Goal: Information Seeking & Learning: Learn about a topic

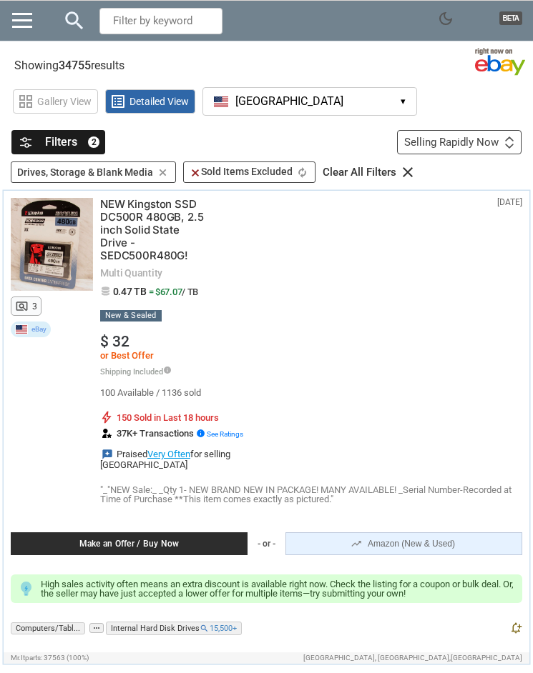
click at [528, 362] on div "eBay 4 months ago N/A pageview 3 NEW Kingston SSD DC500R 480GB, 2.5 inch Solid …" at bounding box center [266, 422] width 525 height 462
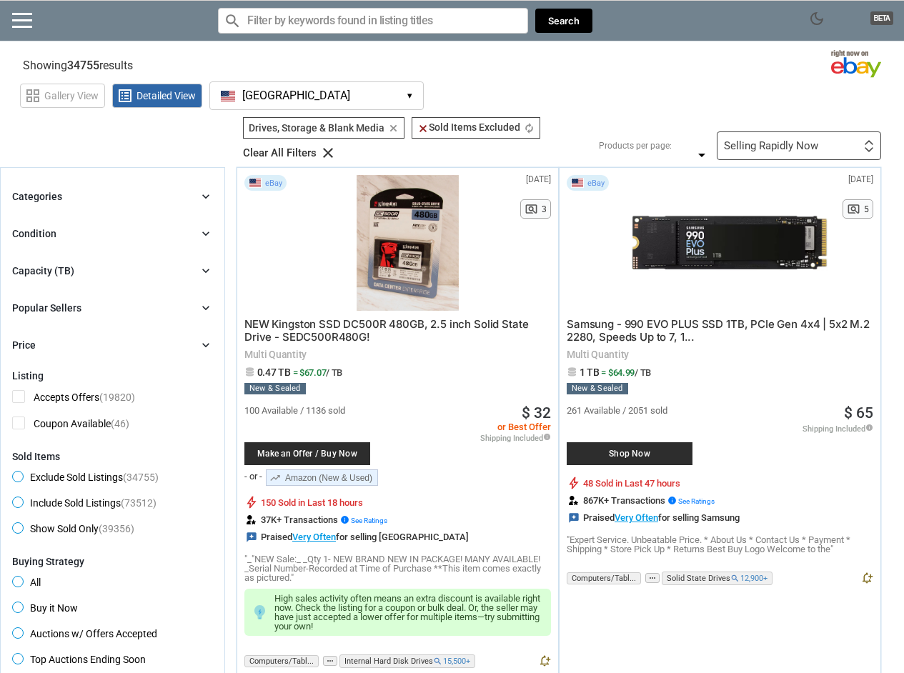
click at [718, 244] on div at bounding box center [729, 243] width 197 height 136
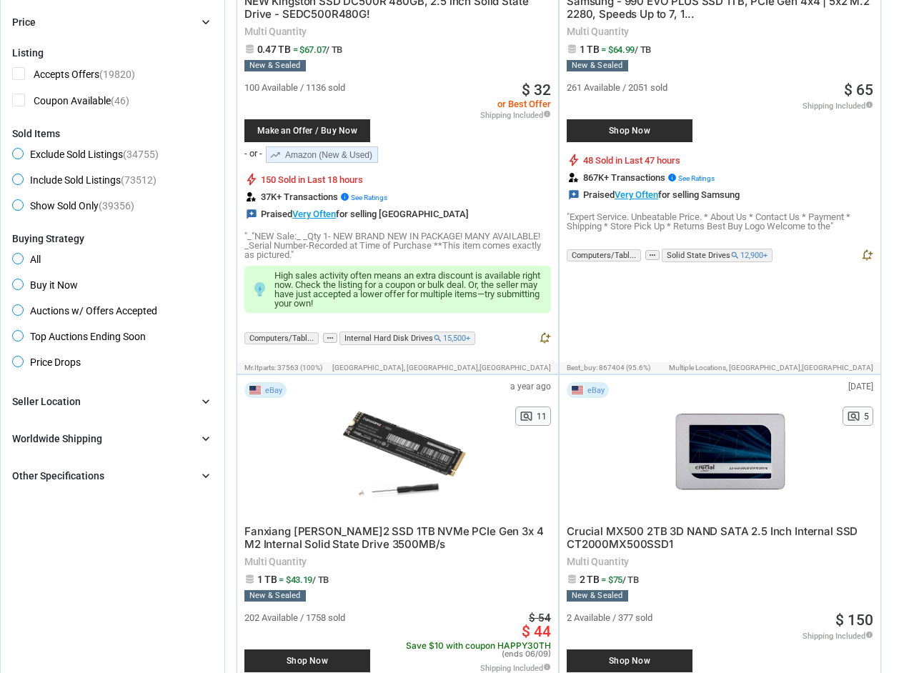
scroll to position [352, 0]
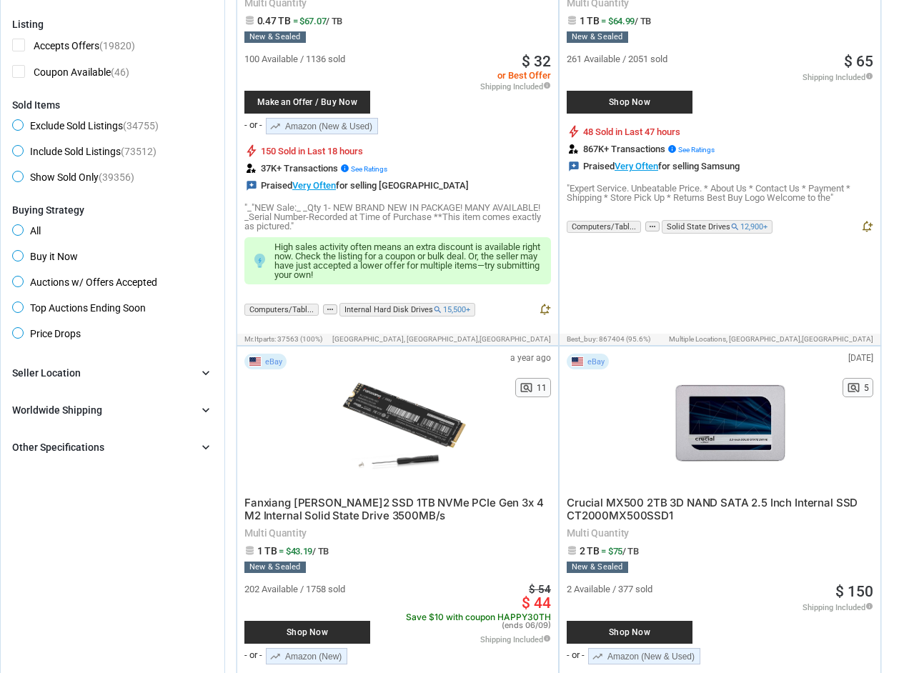
click at [397, 401] on div at bounding box center [402, 422] width 187 height 136
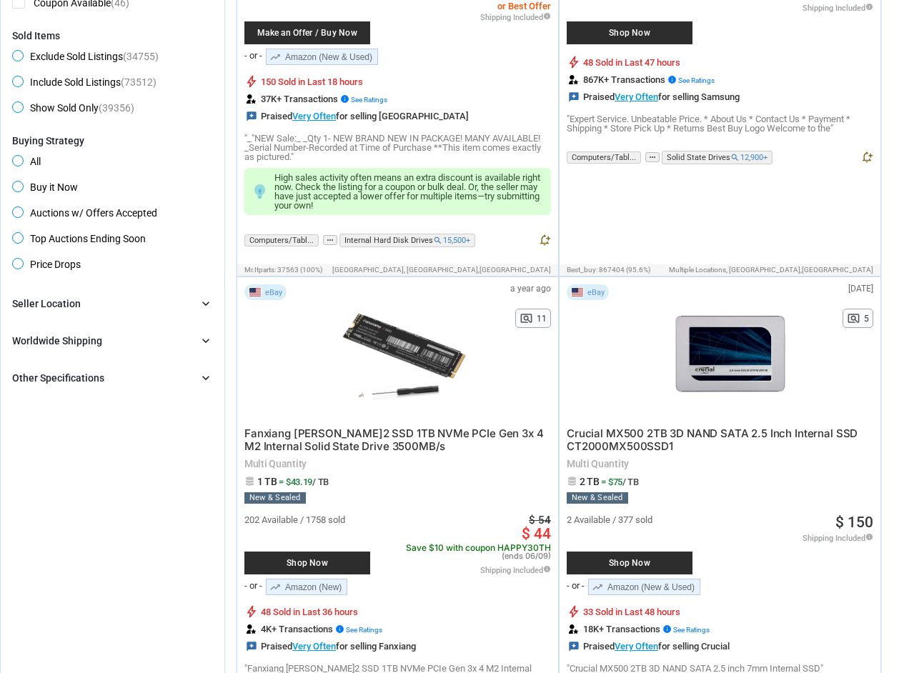
scroll to position [428, 0]
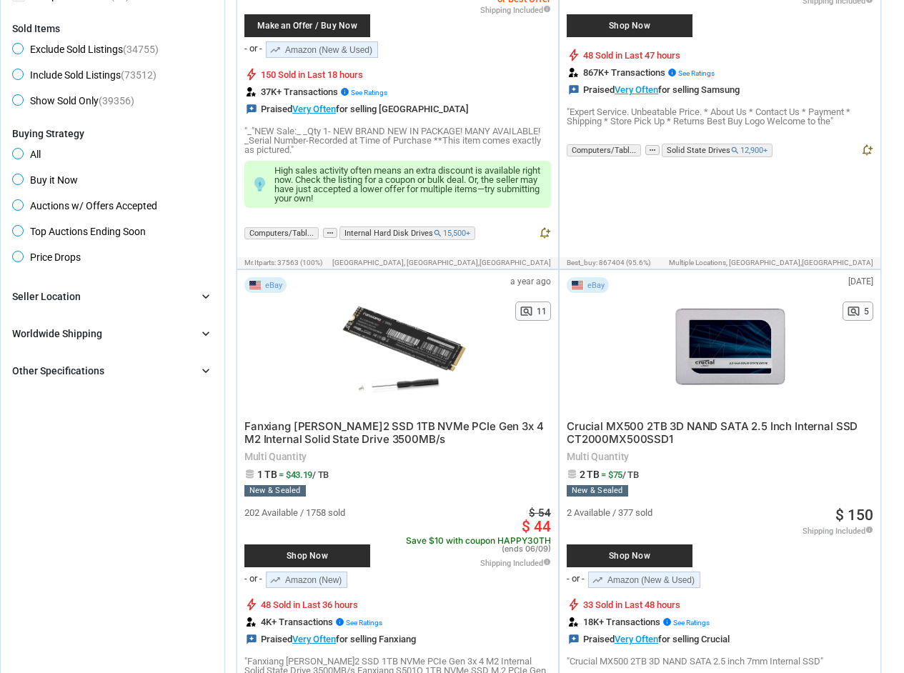
click at [731, 345] on div at bounding box center [729, 345] width 197 height 136
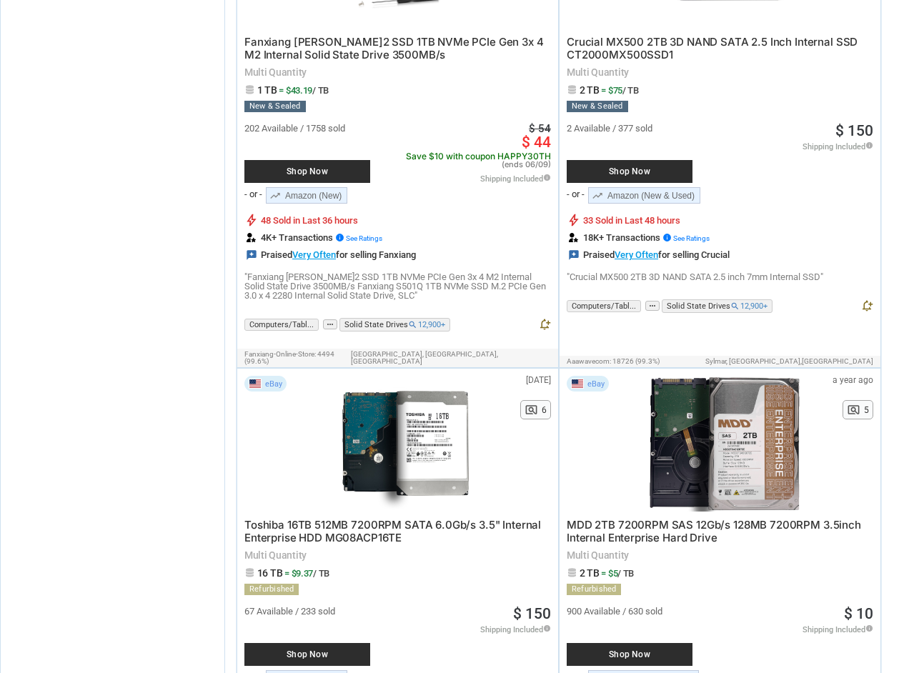
scroll to position [820, 0]
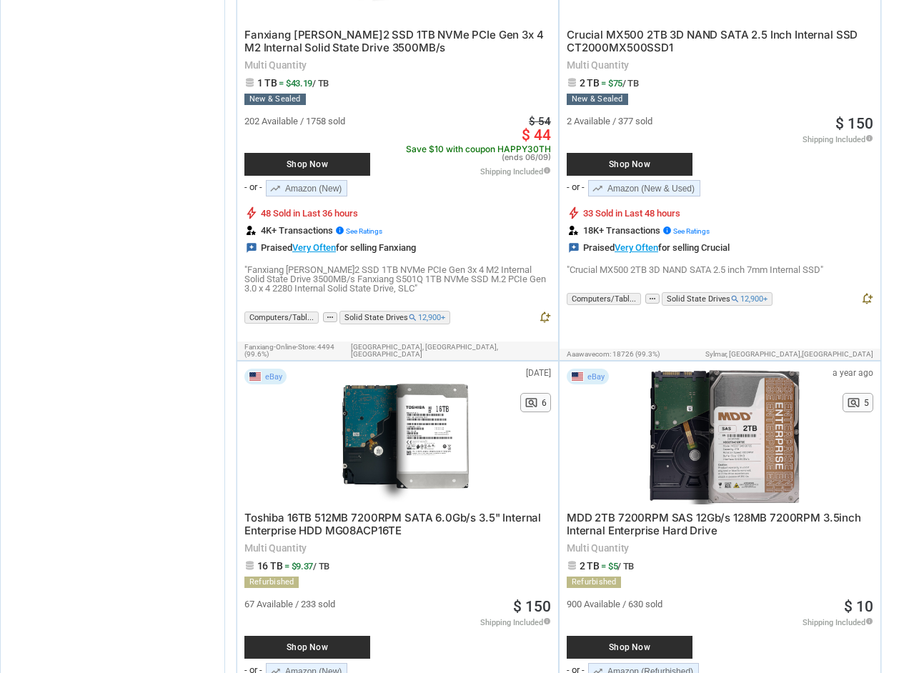
click at [397, 415] on div at bounding box center [407, 437] width 197 height 136
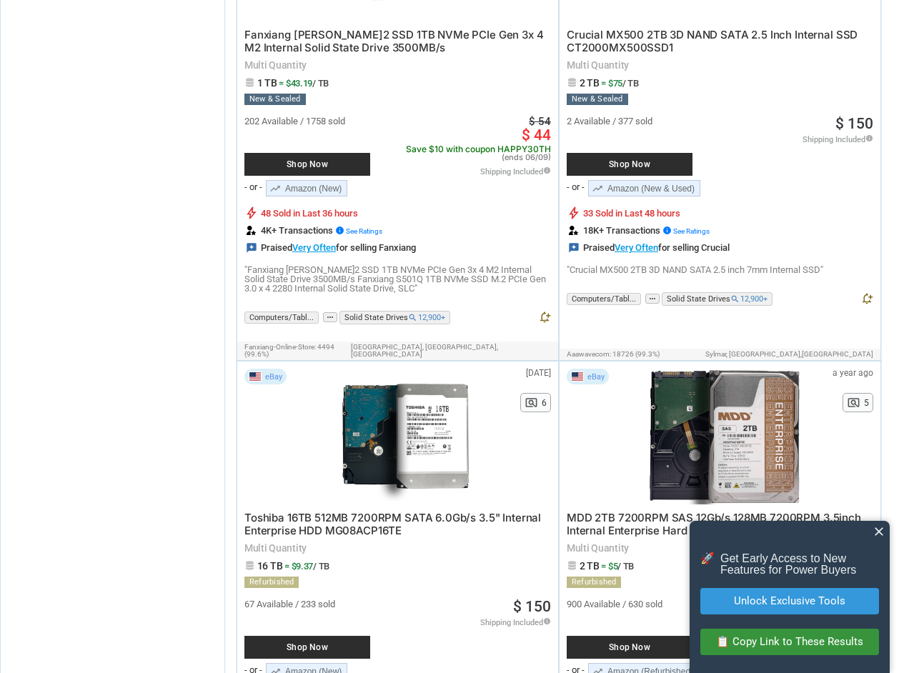
click at [740, 420] on div at bounding box center [724, 437] width 187 height 136
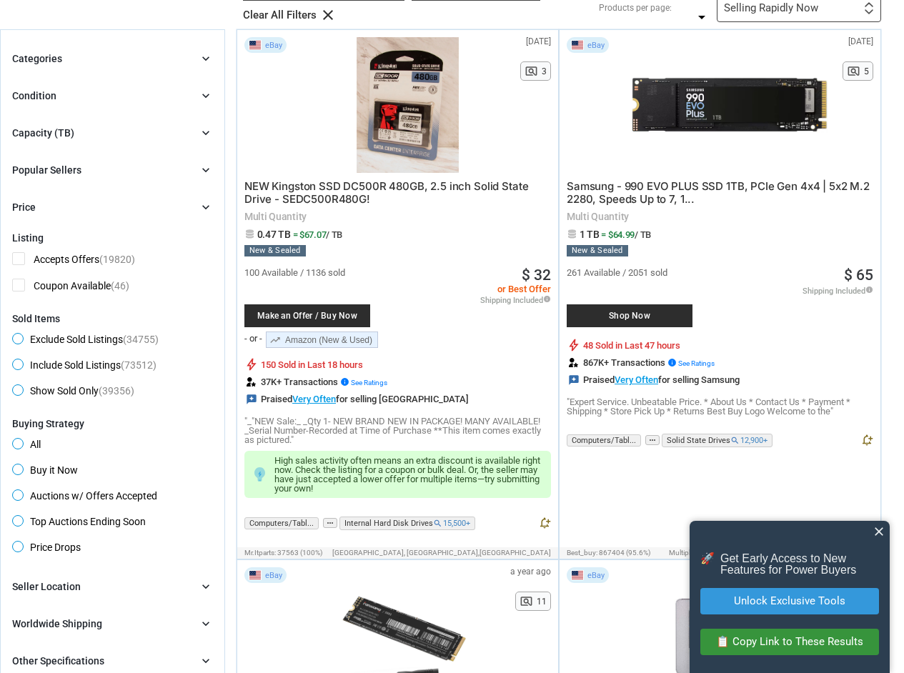
scroll to position [0, 0]
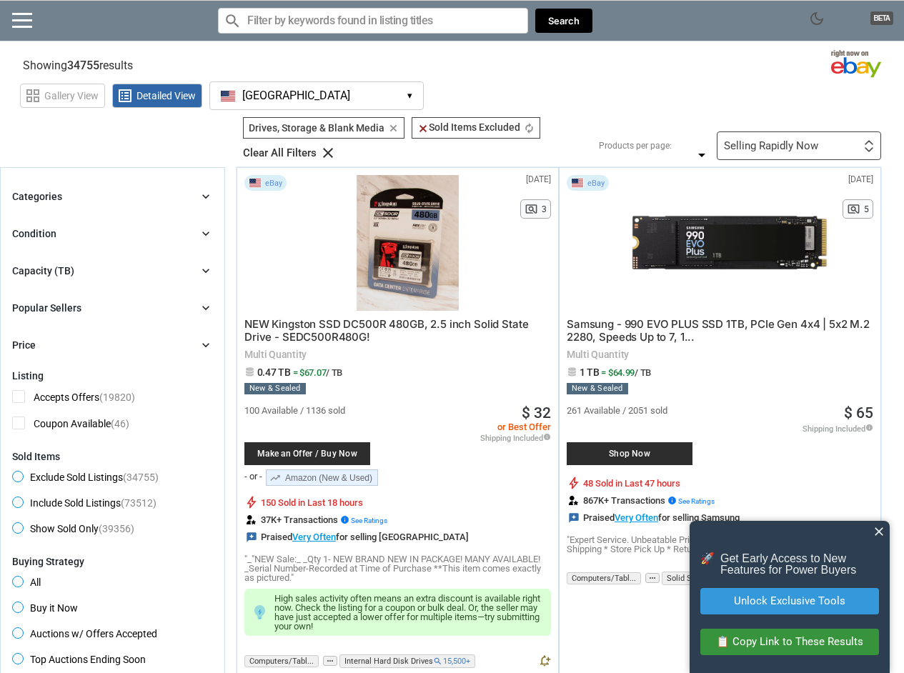
click at [711, 243] on div at bounding box center [729, 243] width 197 height 136
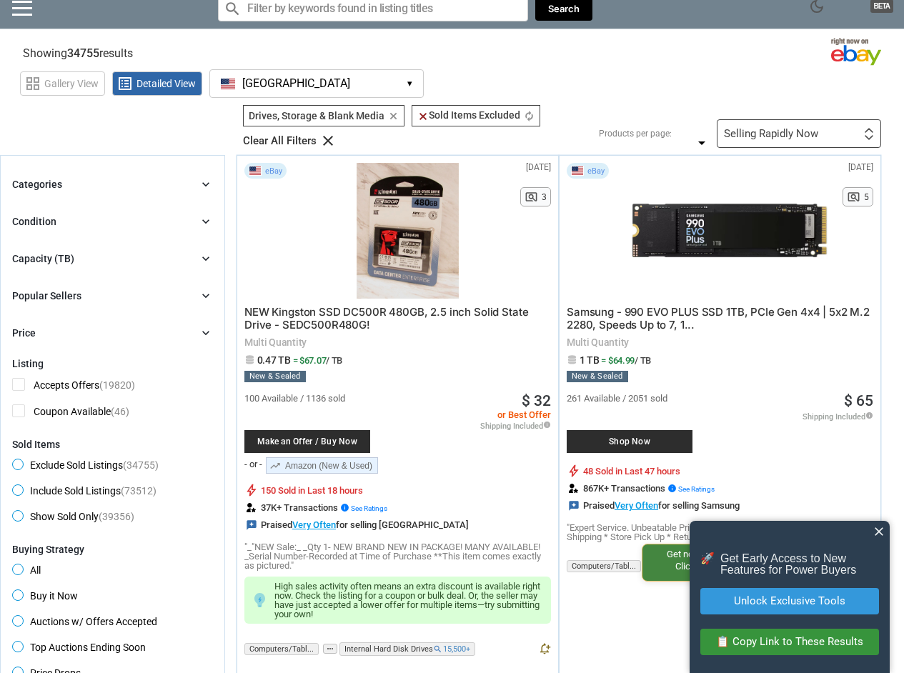
click at [442, 252] on div at bounding box center [407, 231] width 197 height 136
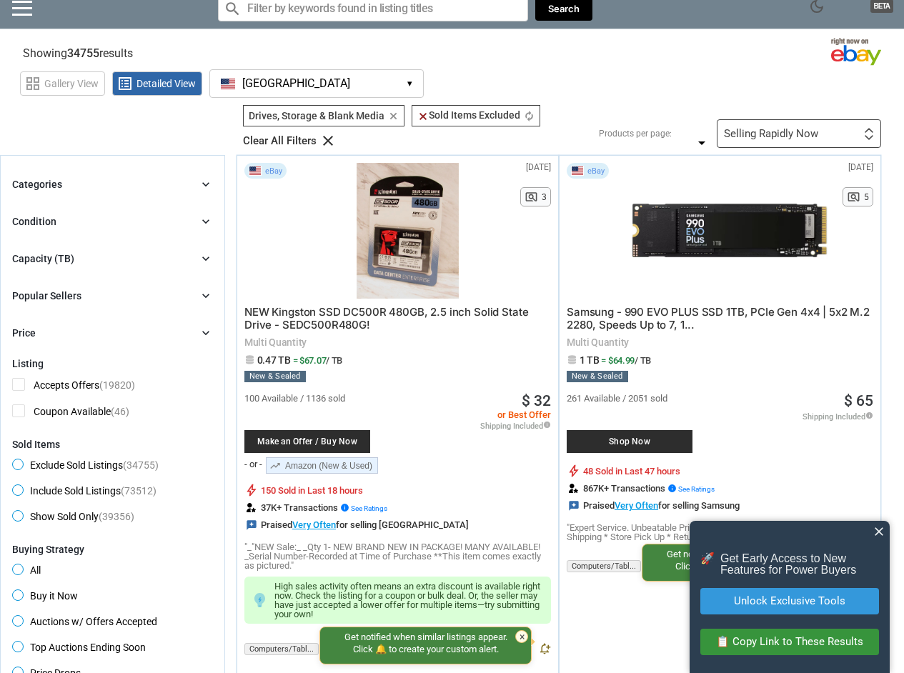
click at [427, 209] on div at bounding box center [407, 231] width 197 height 136
click at [708, 224] on div at bounding box center [729, 231] width 197 height 136
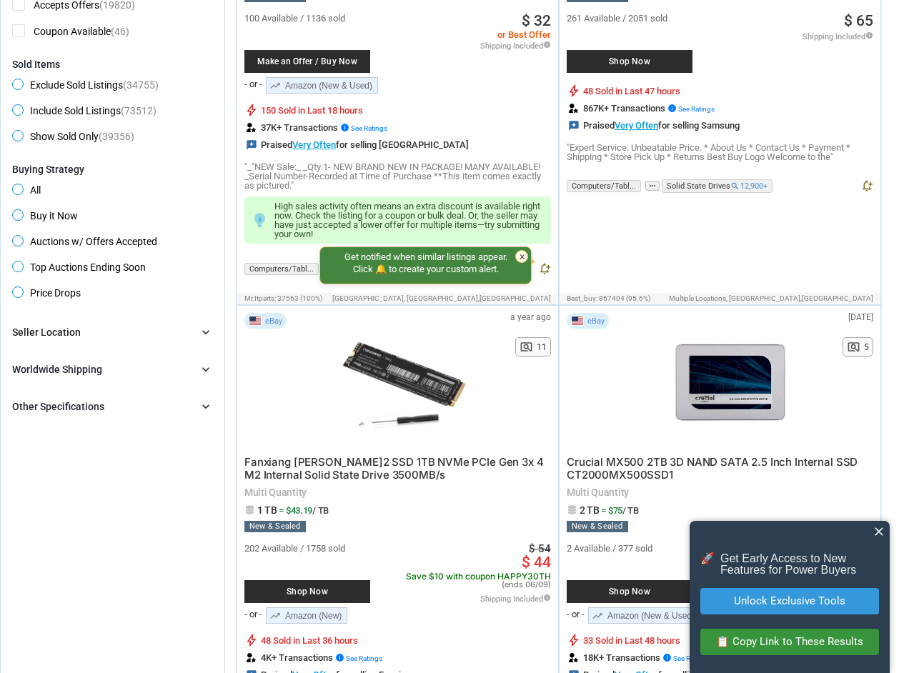
scroll to position [420, 0]
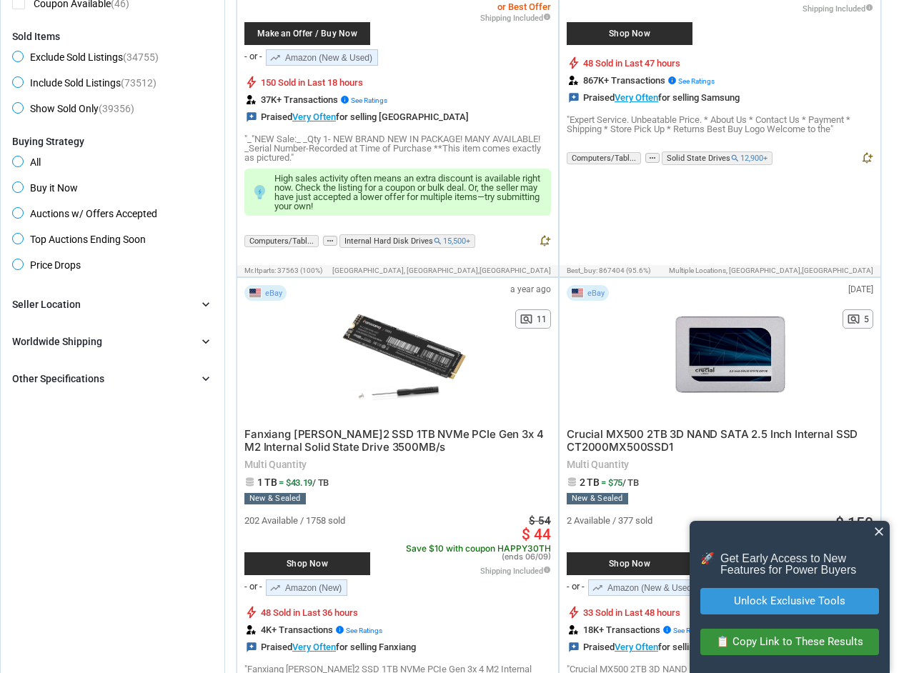
click at [881, 534] on span "close" at bounding box center [879, 532] width 14 height 14
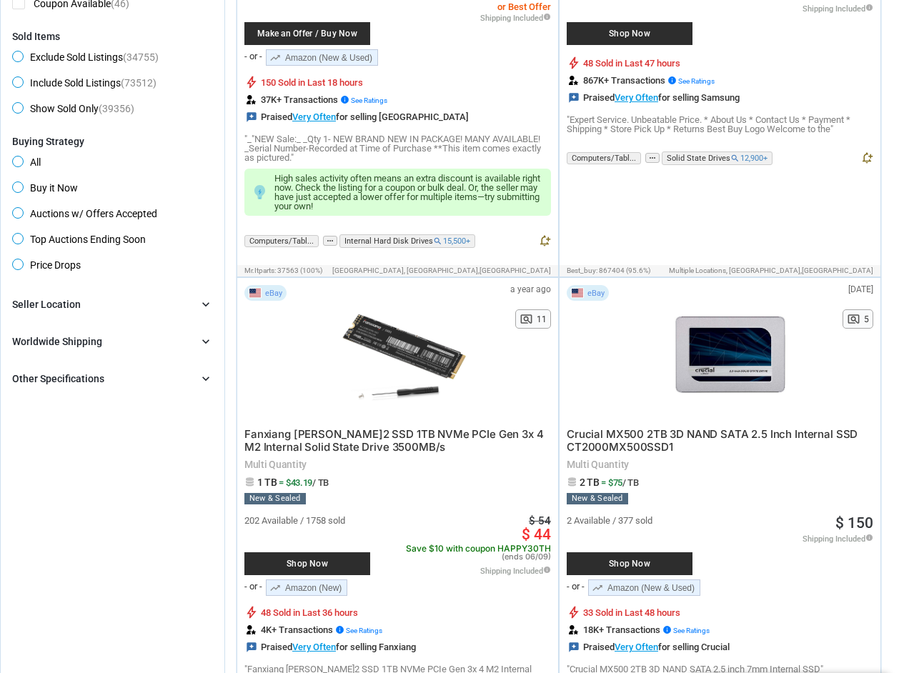
click at [413, 360] on div at bounding box center [402, 353] width 187 height 136
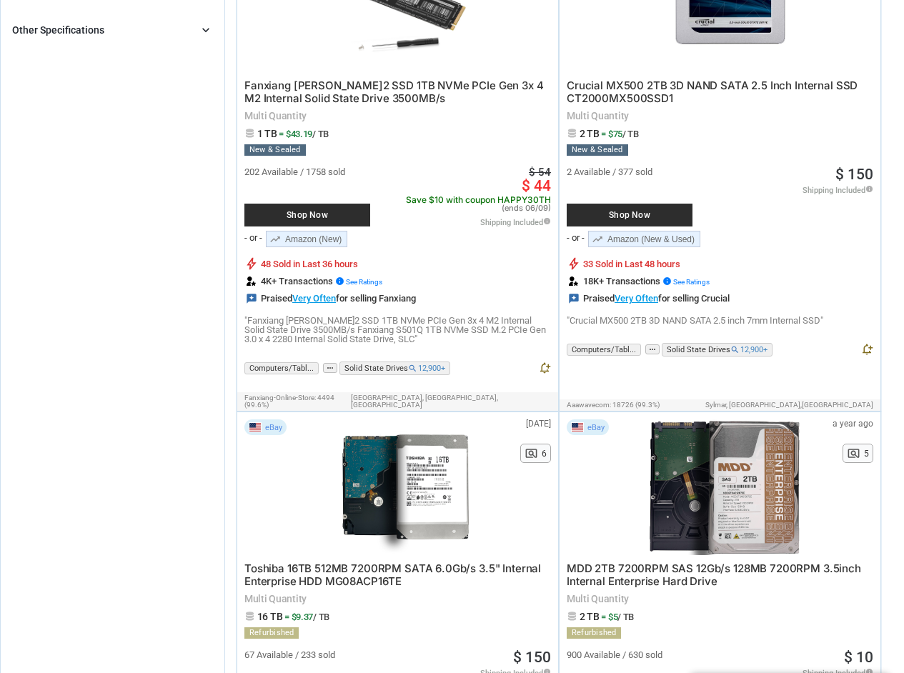
scroll to position [0, 0]
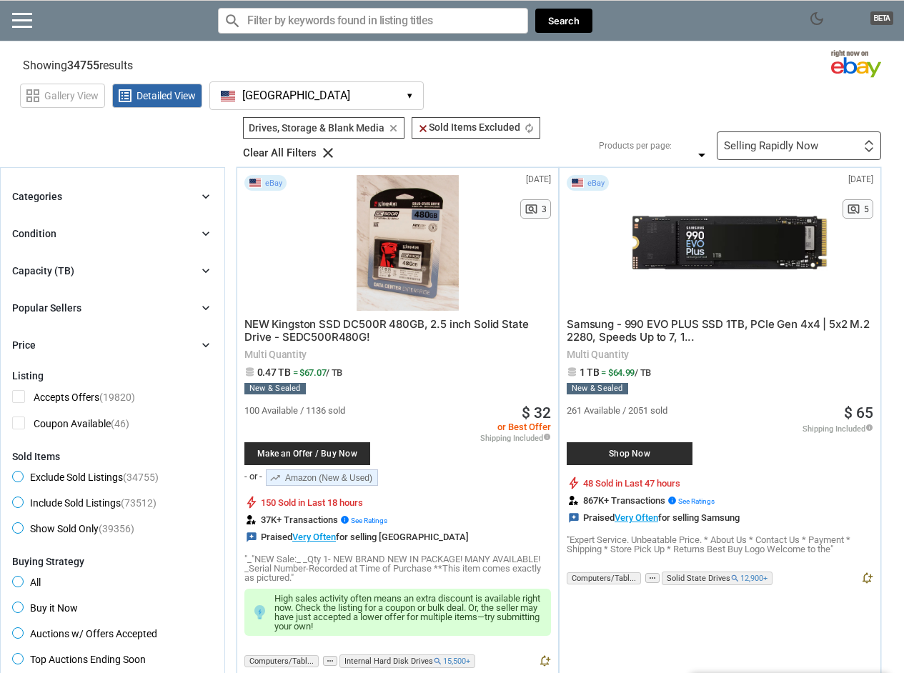
click at [412, 249] on div at bounding box center [407, 243] width 197 height 136
click at [691, 239] on div at bounding box center [729, 243] width 197 height 136
click at [420, 252] on div at bounding box center [407, 243] width 197 height 136
click at [716, 244] on div at bounding box center [729, 243] width 197 height 136
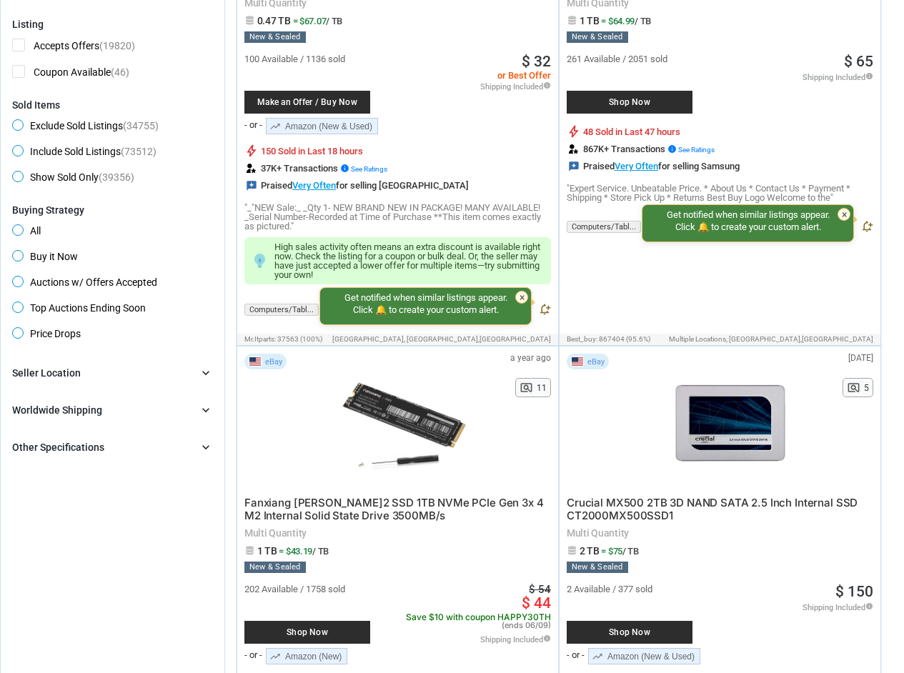
scroll to position [372, 0]
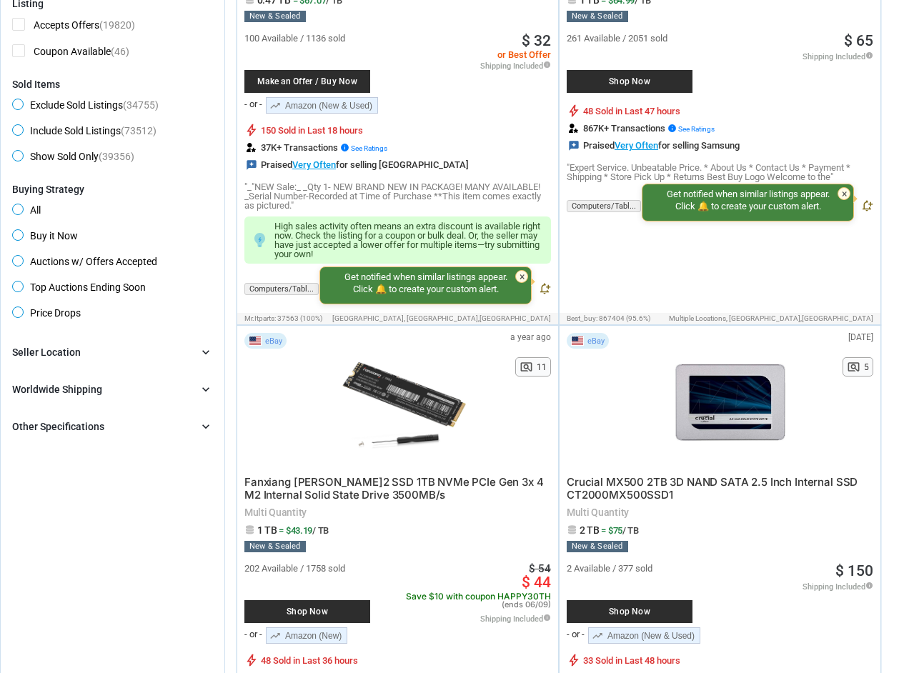
click at [398, 397] on div at bounding box center [402, 401] width 187 height 136
click at [739, 423] on div at bounding box center [729, 401] width 197 height 136
